Goal: Information Seeking & Learning: Understand process/instructions

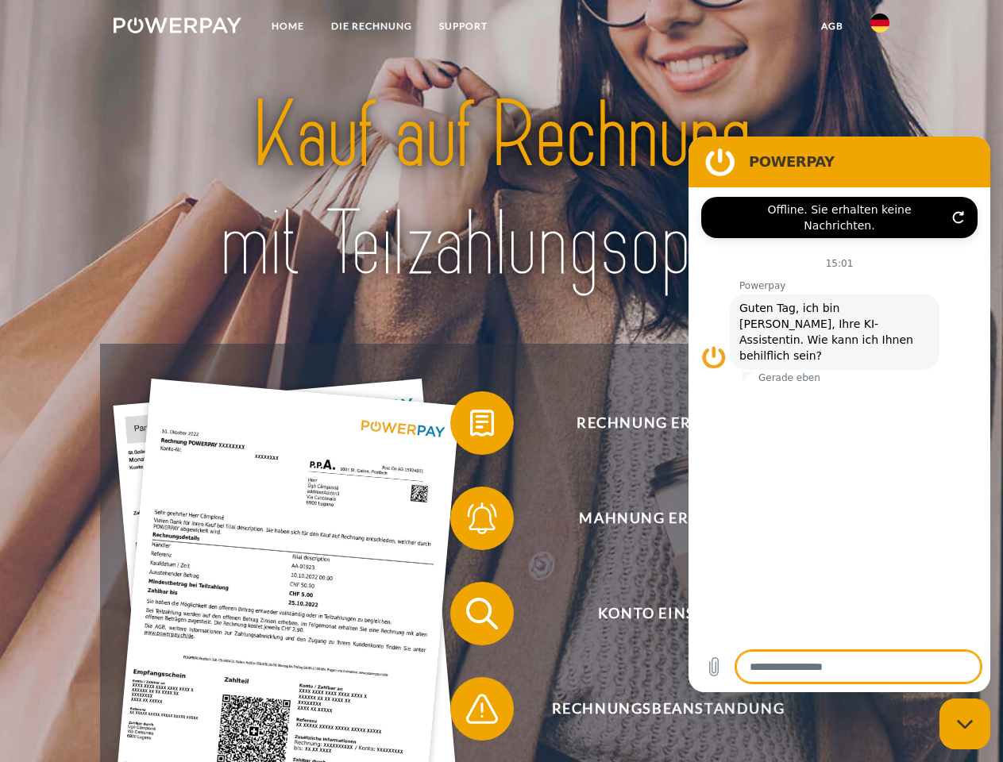
click at [177, 28] on img at bounding box center [178, 25] width 128 height 16
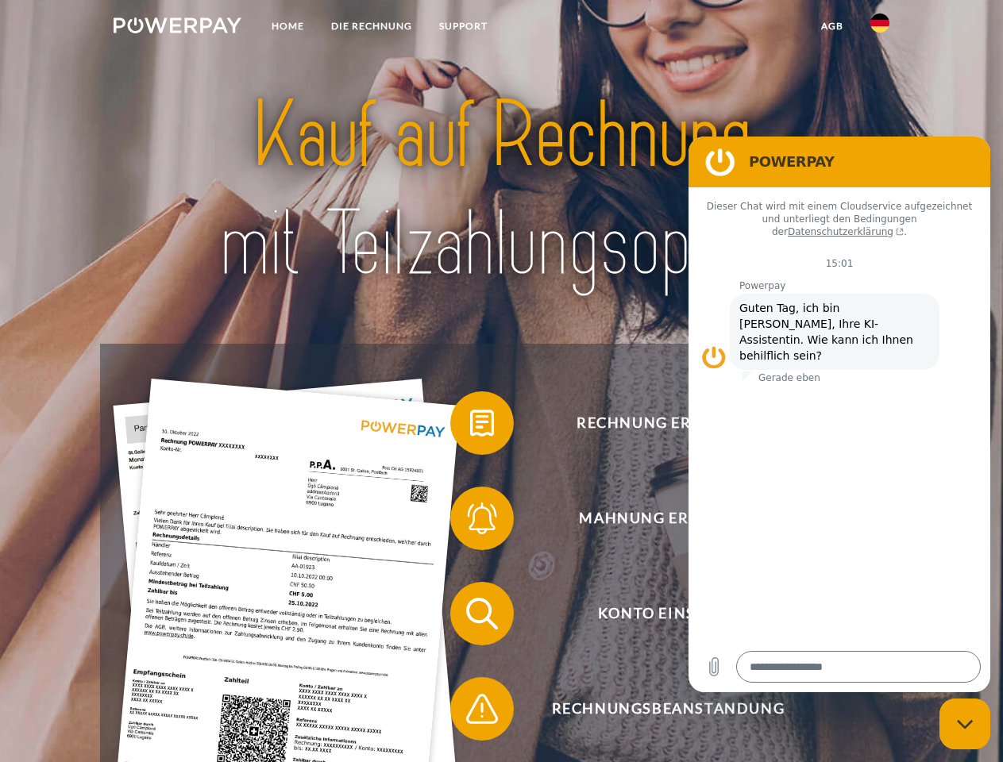
click at [880, 28] on img at bounding box center [879, 22] width 19 height 19
click at [831, 26] on link "agb" at bounding box center [832, 26] width 49 height 29
click at [470, 426] on span at bounding box center [457, 423] width 79 height 79
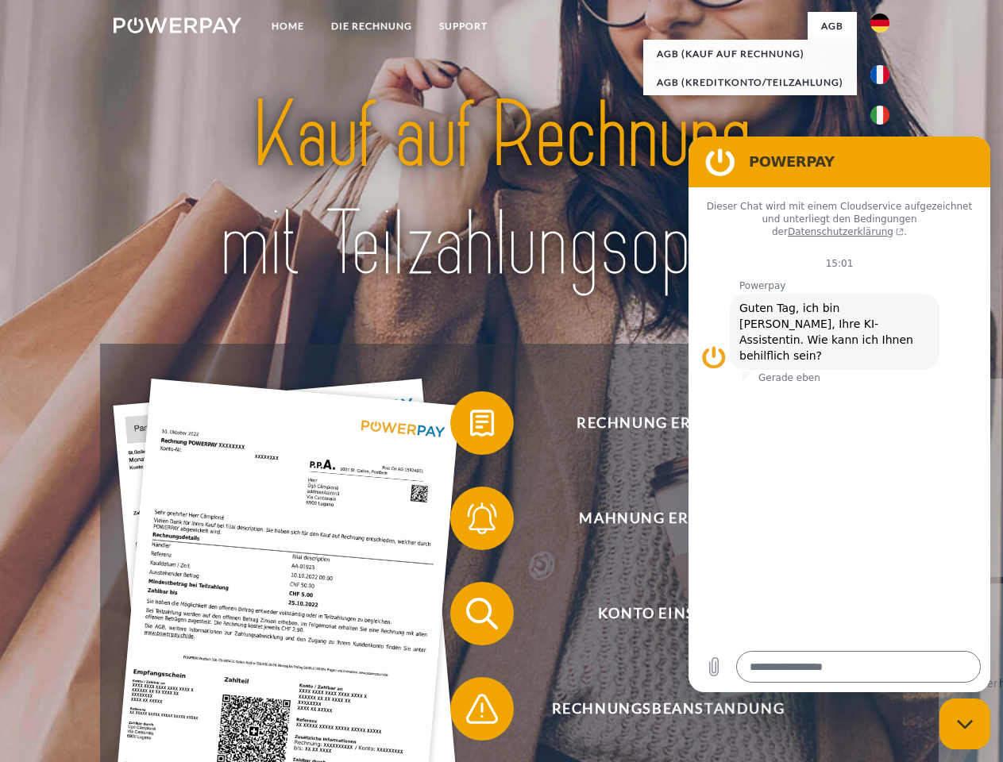
click at [470, 522] on span at bounding box center [457, 518] width 79 height 79
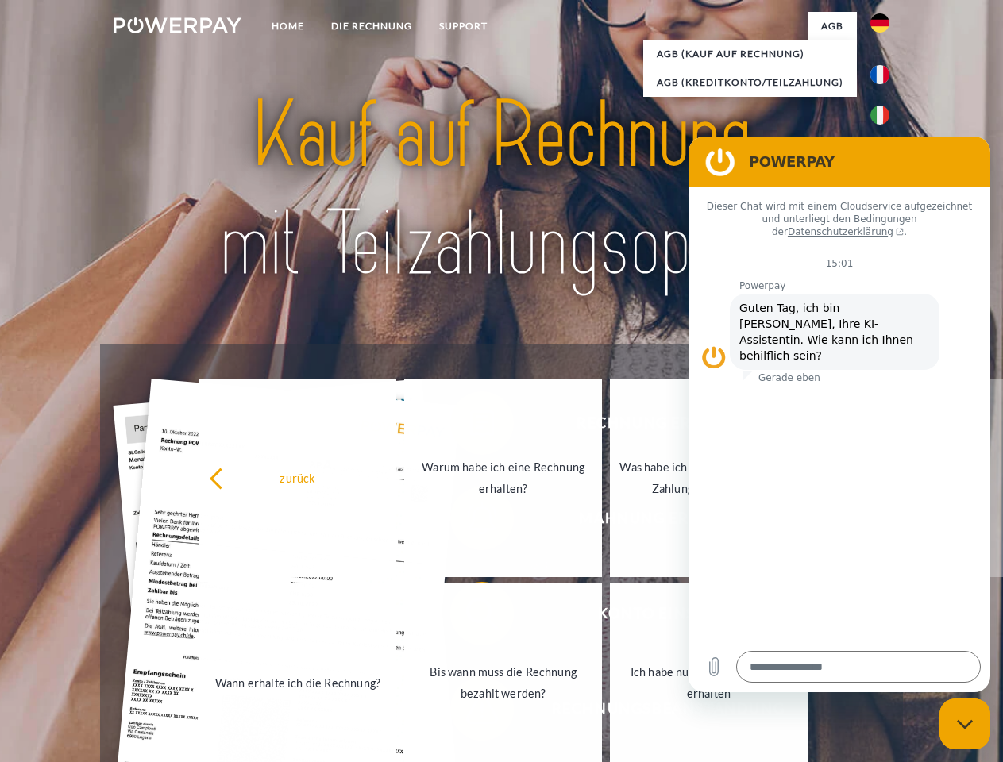
click at [470, 617] on link "Bis wann muss die Rechnung bezahlt werden?" at bounding box center [503, 683] width 198 height 199
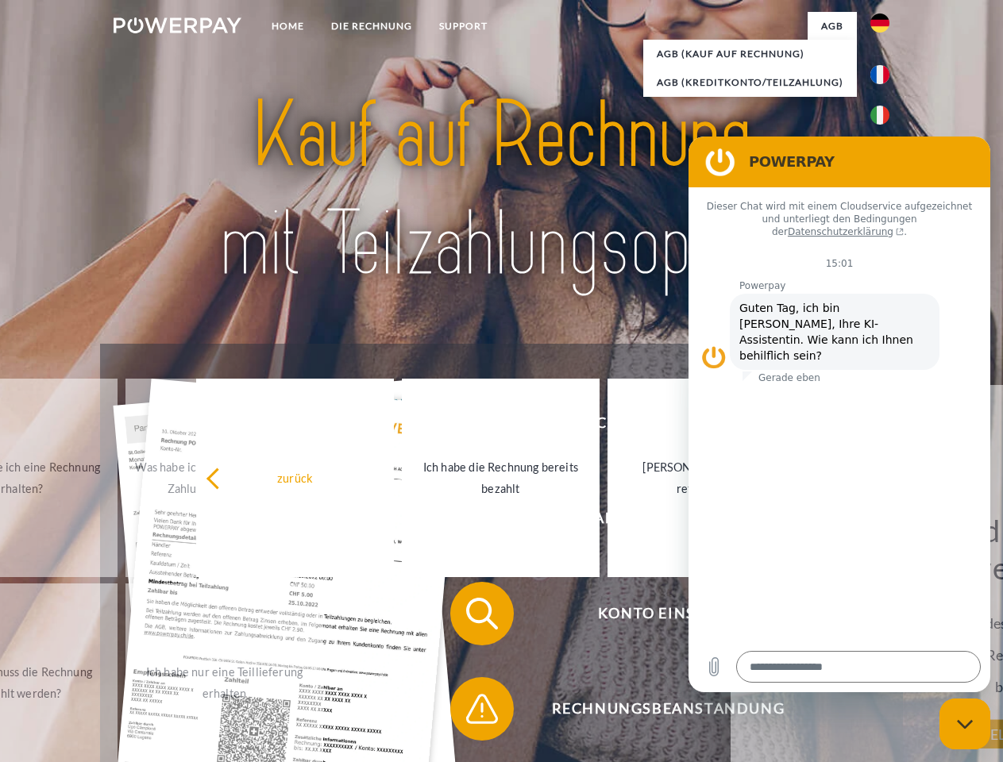
click at [470, 712] on span at bounding box center [457, 708] width 79 height 79
click at [965, 724] on icon "Messaging-Fenster schließen" at bounding box center [965, 724] width 17 height 10
type textarea "*"
